Goal: Use online tool/utility: Utilize a website feature to perform a specific function

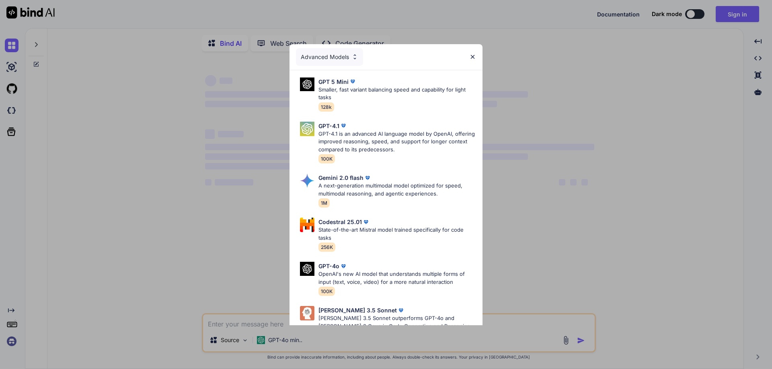
click at [473, 57] on img at bounding box center [472, 56] width 7 height 7
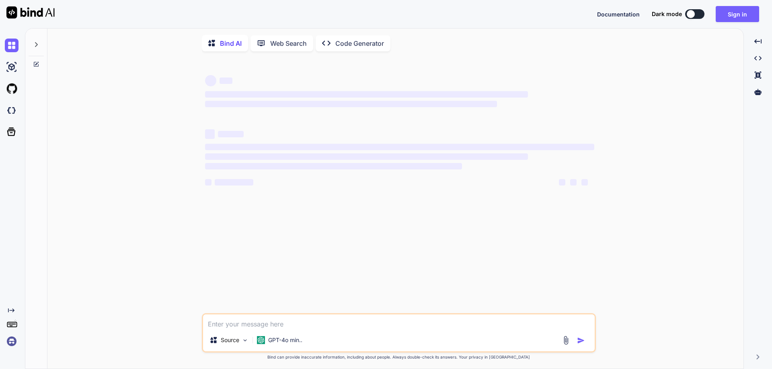
click at [307, 332] on div "Source GPT-4o min.." at bounding box center [399, 332] width 394 height 39
type textarea "x"
click at [307, 329] on textarea at bounding box center [398, 322] width 391 height 14
paste textarea "import cv2 from ultralytics import YOLO # Step 1: Model Load करना model = YOLO(…"
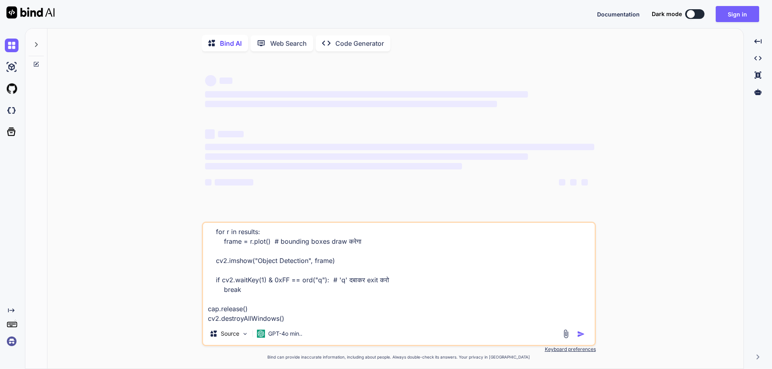
click at [287, 318] on textarea "import cv2 from ultralytics import YOLO # Step 1: Model Load करना model = YOLO(…" at bounding box center [398, 273] width 391 height 100
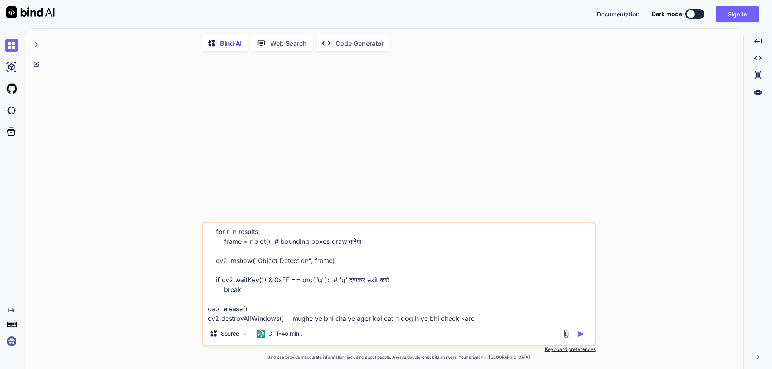
scroll to position [214, 0]
type textarea "import cv2 from ultralytics import YOLO # Step 1: Model Load करना model = YOLO(…"
click at [584, 338] on img "button" at bounding box center [581, 334] width 8 height 8
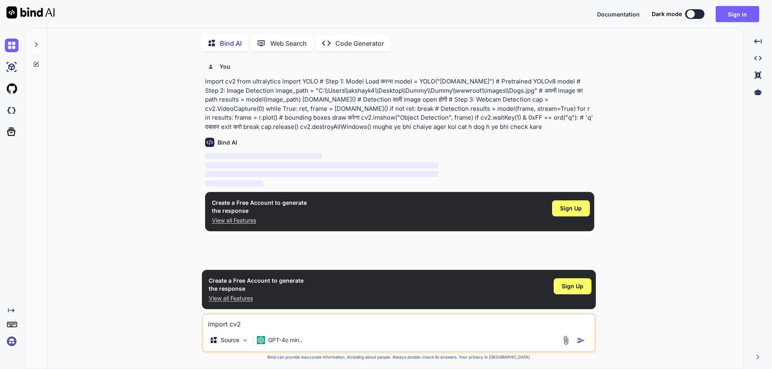
scroll to position [3, 0]
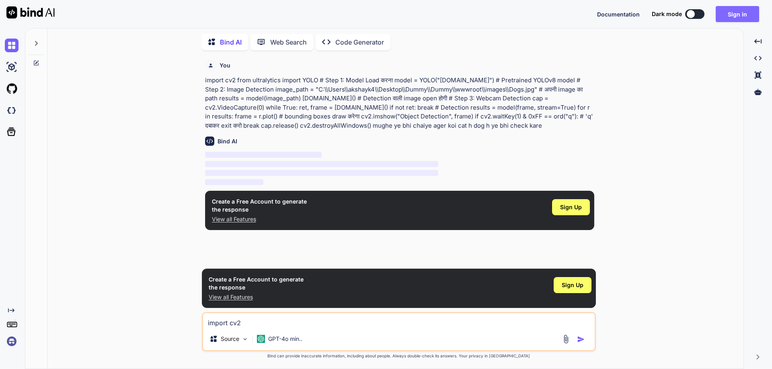
click at [744, 15] on button "Sign in" at bounding box center [736, 14] width 43 height 16
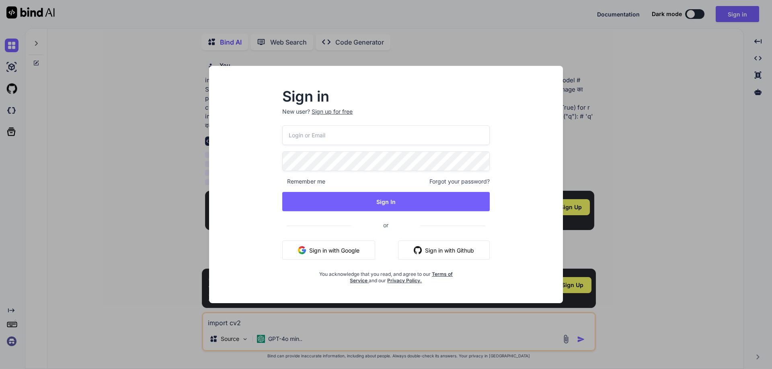
click at [389, 128] on input "email" at bounding box center [385, 135] width 207 height 20
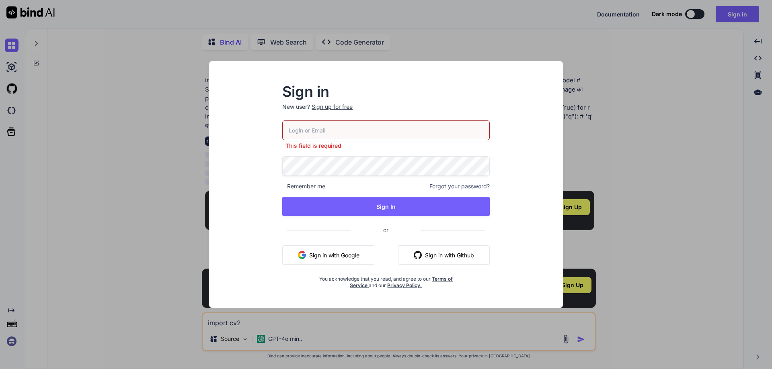
click at [338, 250] on button "Sign in with Google" at bounding box center [328, 255] width 93 height 19
click at [338, 254] on button "Sign in with Google" at bounding box center [328, 255] width 93 height 19
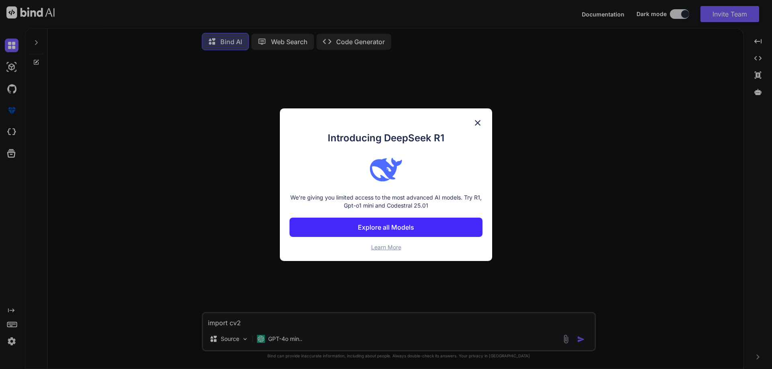
scroll to position [4, 0]
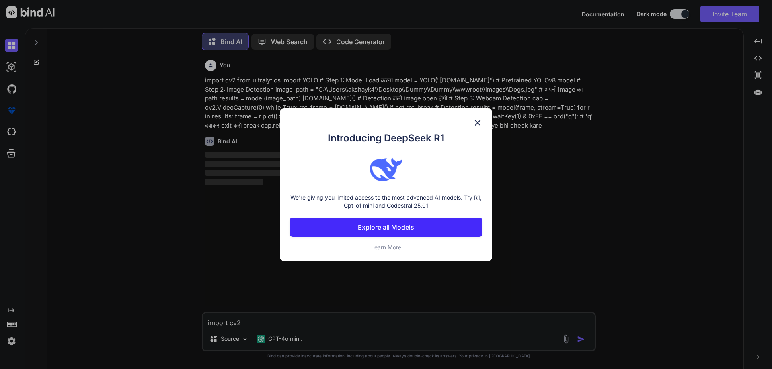
click at [478, 121] on img at bounding box center [478, 123] width 10 height 10
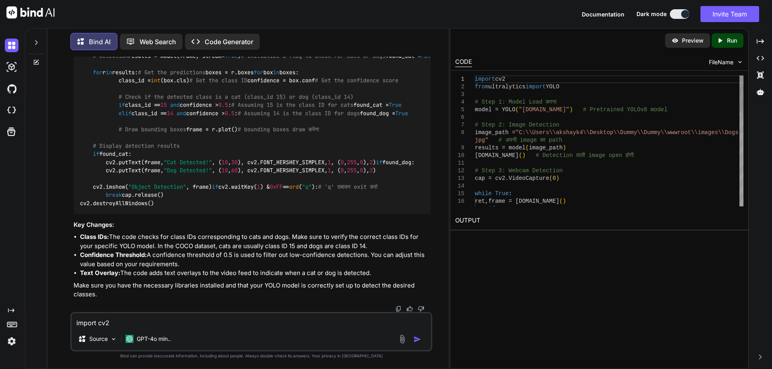
scroll to position [0, 0]
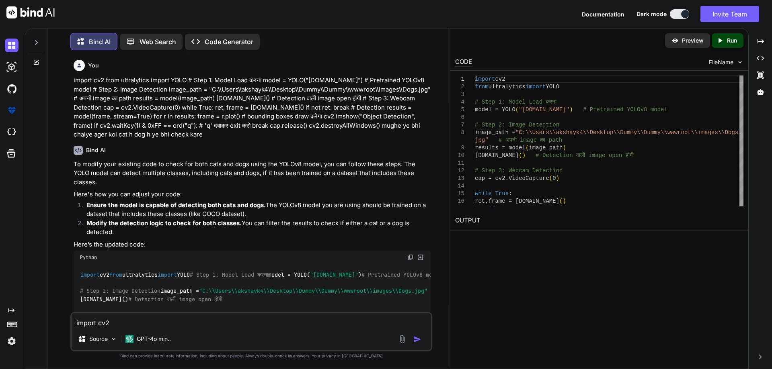
click at [731, 42] on p "Run" at bounding box center [732, 41] width 10 height 8
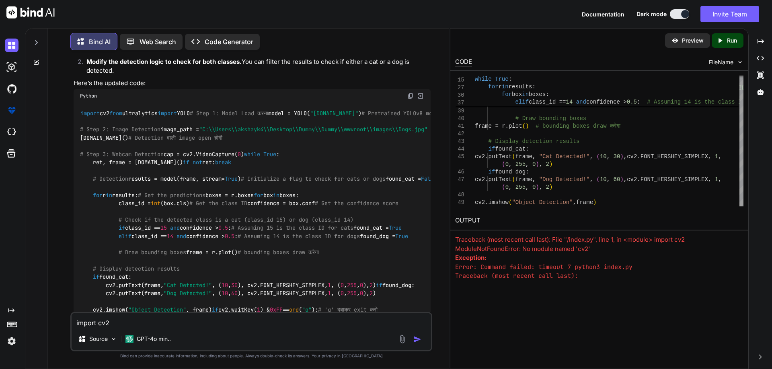
scroll to position [118, 0]
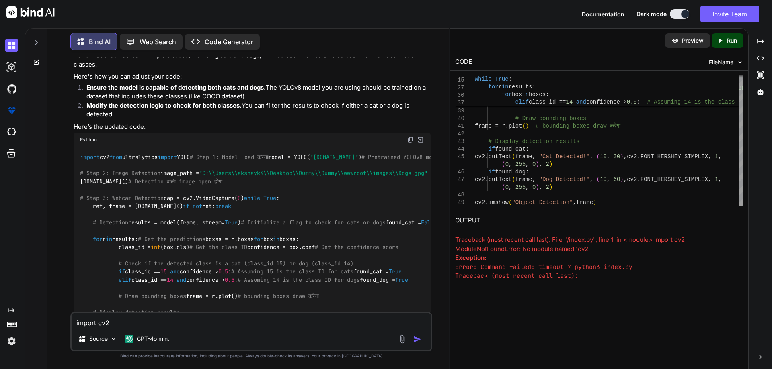
click at [151, 324] on textarea "import cv2 from ultralytics import YOLO # Step 1: Model Load करना model = YOLO(…" at bounding box center [251, 320] width 359 height 14
paste textarea "image 1/1 C:\Users\akshayk4\Desktop\Dummy\Dummy\wwwroot\images\Dogs.jpg: 384x64…"
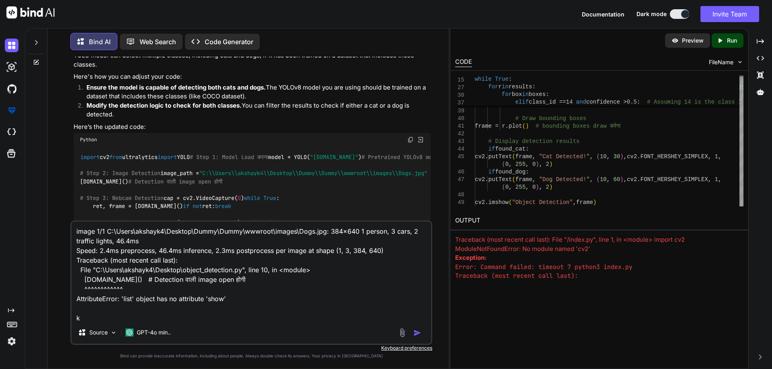
scroll to position [1, 0]
click at [160, 319] on textarea "image 1/1 C:\Users\akshayk4\Desktop\Dummy\Dummy\wwwroot\images\Dogs.jpg: 384x64…" at bounding box center [251, 272] width 359 height 100
type textarea "image 1/1 C:\Users\akshayk4\Desktop\Dummy\Dummy\wwwroot\images\Dogs.jpg: 384x64…"
click at [418, 336] on img "button" at bounding box center [417, 333] width 8 height 8
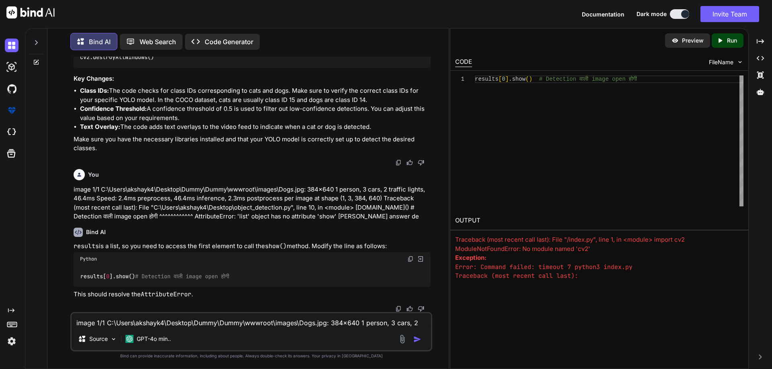
scroll to position [666, 0]
drag, startPoint x: 276, startPoint y: 281, endPoint x: 78, endPoint y: 273, distance: 198.3
click at [78, 273] on div "results[ 0 ].show() # Detection वाली image open होगी" at bounding box center [252, 276] width 357 height 21
click at [138, 280] on code "results[ 0 ].show() # Detection वाली image open होगी" at bounding box center [155, 276] width 150 height 8
drag, startPoint x: 136, startPoint y: 275, endPoint x: 74, endPoint y: 276, distance: 61.9
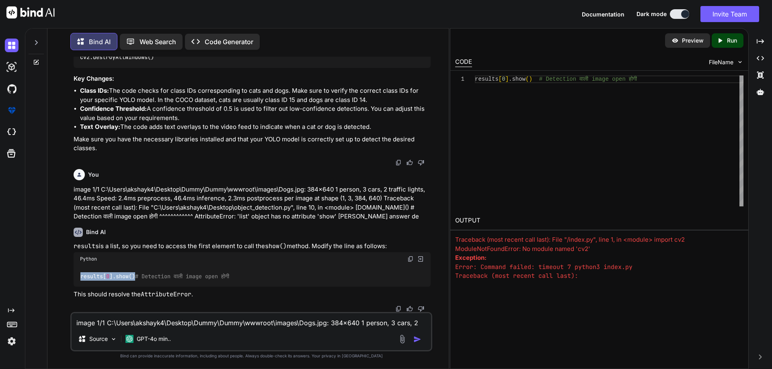
click at [74, 276] on div "results[ 0 ].show() # Detection वाली image open होगी" at bounding box center [252, 276] width 357 height 21
copy code "results[ 0 ].show()"
click at [142, 325] on textarea "image 1/1 C:\Users\akshayk4\Desktop\Dummy\Dummy\wwwroot\images\Dogs.jpg: 384x64…" at bounding box center [251, 320] width 359 height 14
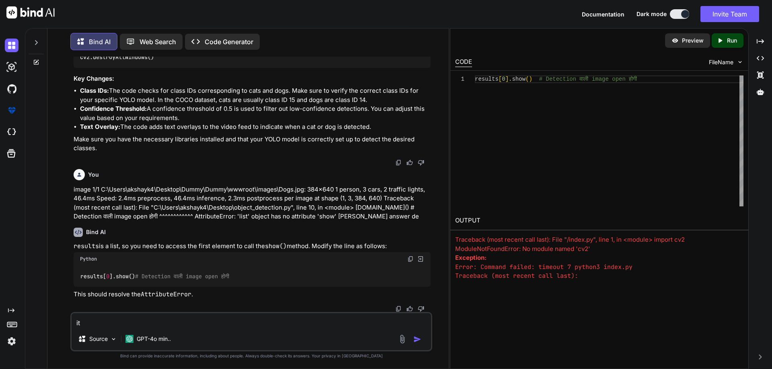
type textarea "i"
type textarea "ye kaam kar raha h aab mughe dog bhi check karna h"
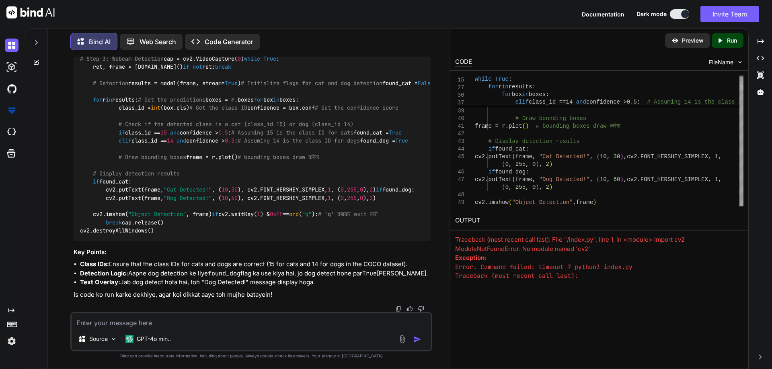
scroll to position [908, 0]
click at [410, 4] on img at bounding box center [410, 0] width 6 height 6
click at [173, 325] on textarea at bounding box center [251, 320] width 359 height 14
click at [149, 326] on textarea at bounding box center [251, 320] width 359 height 14
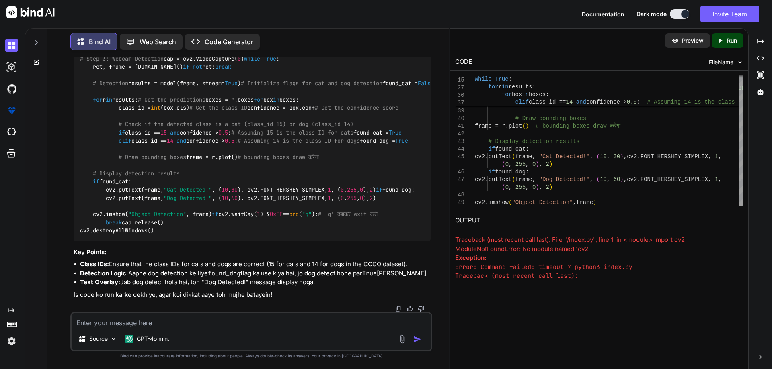
paste textarea "import cv2 from ultralytics import YOLO # Step 1: Model Load करना model = YOLO(…"
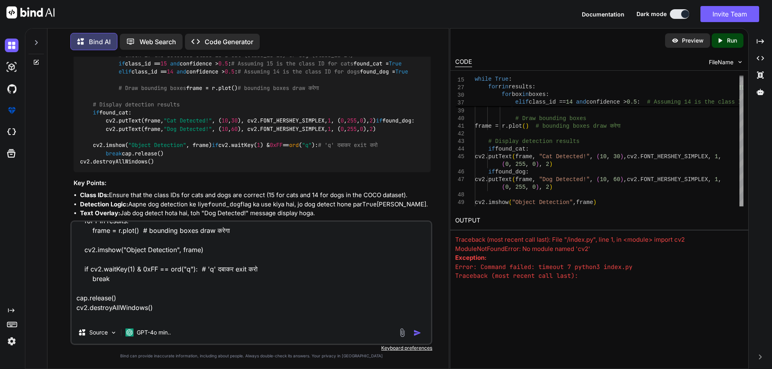
scroll to position [252, 0]
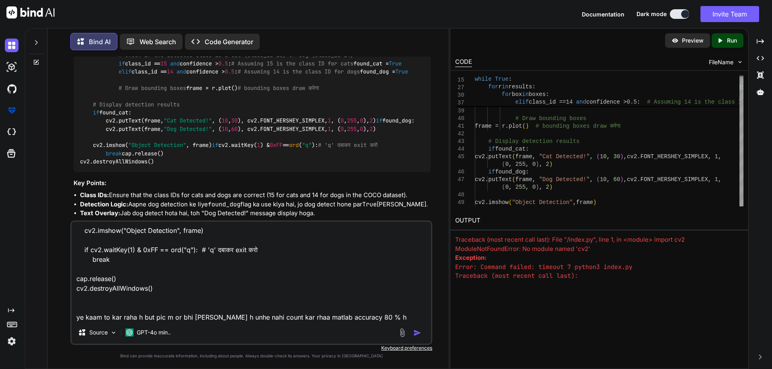
type textarea "import cv2 from ultralytics import YOLO # Step 1: Model Load करना model = YOLO(…"
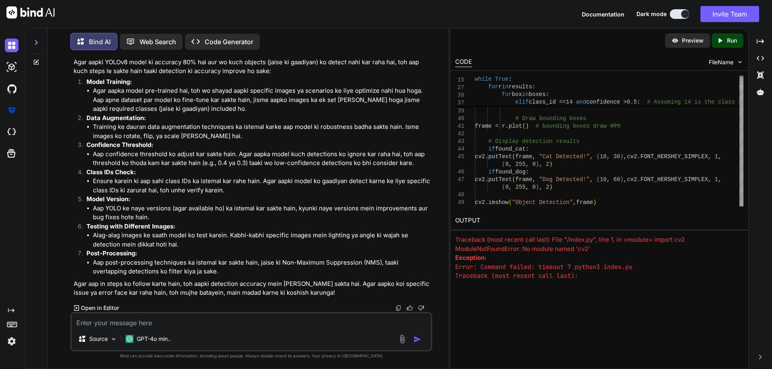
scroll to position [1627, 0]
click at [199, 326] on textarea at bounding box center [251, 320] width 359 height 14
paste textarea "import cv2 from ultralytics import YOLO # Step 1: Model Load करना model = YOLO(…"
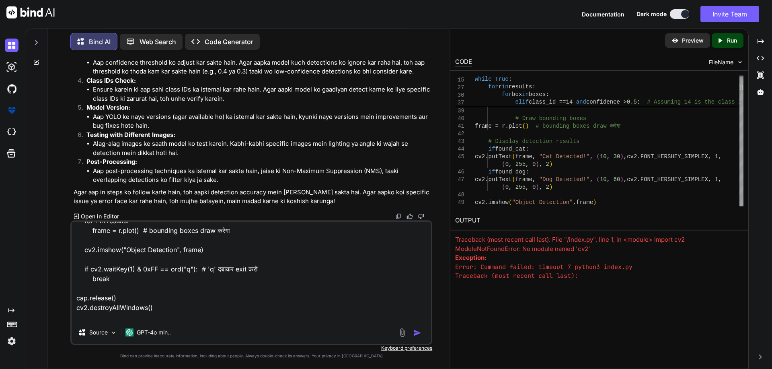
scroll to position [252, 0]
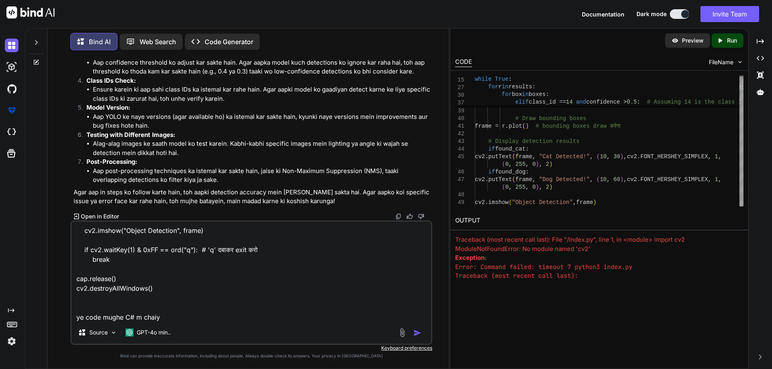
type textarea "import cv2 from ultralytics import YOLO # Step 1: Model Load करना model = YOLO(…"
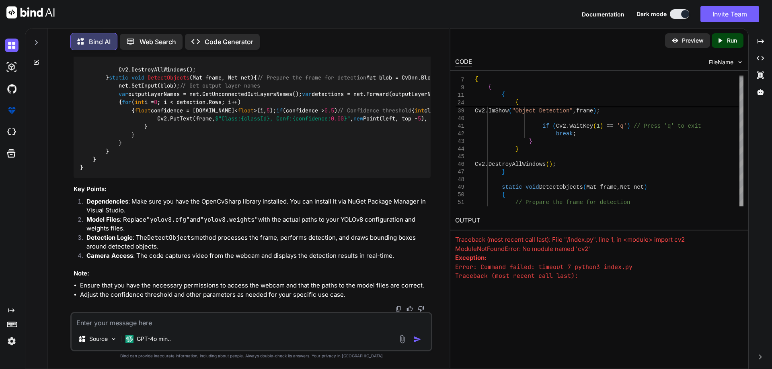
scroll to position [1986, 0]
click at [206, 178] on div "using System; using System.Drawing; using System.Windows.Forms; using OpenCvSha…" at bounding box center [252, 25] width 357 height 308
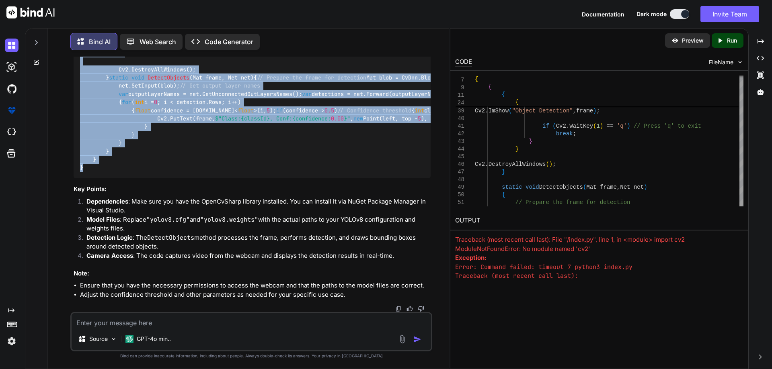
drag, startPoint x: 80, startPoint y: 158, endPoint x: 101, endPoint y: 210, distance: 56.3
click at [101, 178] on div "using System; using System.Drawing; using System.Windows.Forms; using OpenCvSha…" at bounding box center [252, 25] width 357 height 308
click at [298, 178] on div "using System; using System.Drawing; using System.Windows.Forms; using OpenCvSha…" at bounding box center [252, 25] width 357 height 308
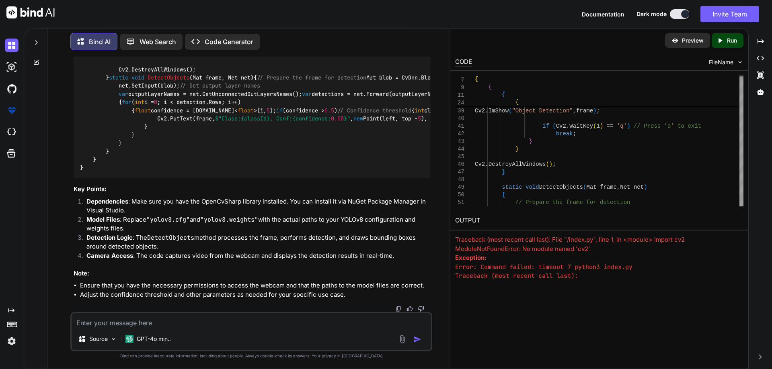
scroll to position [2026, 0]
click at [220, 124] on div "using System; using System.Drawing; using System.Windows.Forms; using OpenCvSha…" at bounding box center [252, 25] width 357 height 308
